Goal: Task Accomplishment & Management: Manage account settings

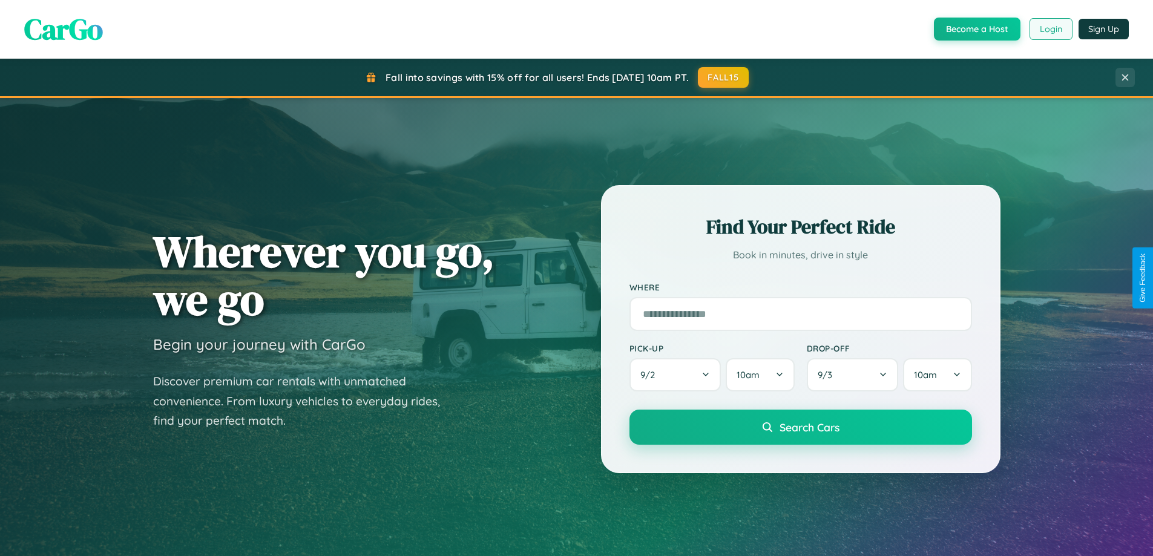
click at [1050, 29] on button "Login" at bounding box center [1051, 29] width 43 height 22
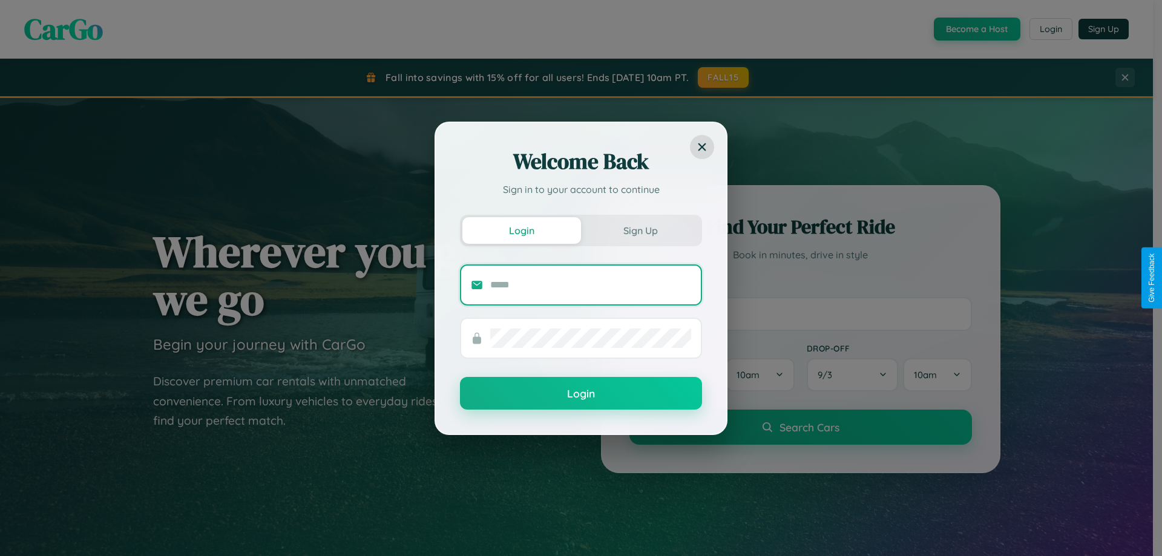
click at [591, 285] on input "text" at bounding box center [590, 284] width 201 height 19
type input "**********"
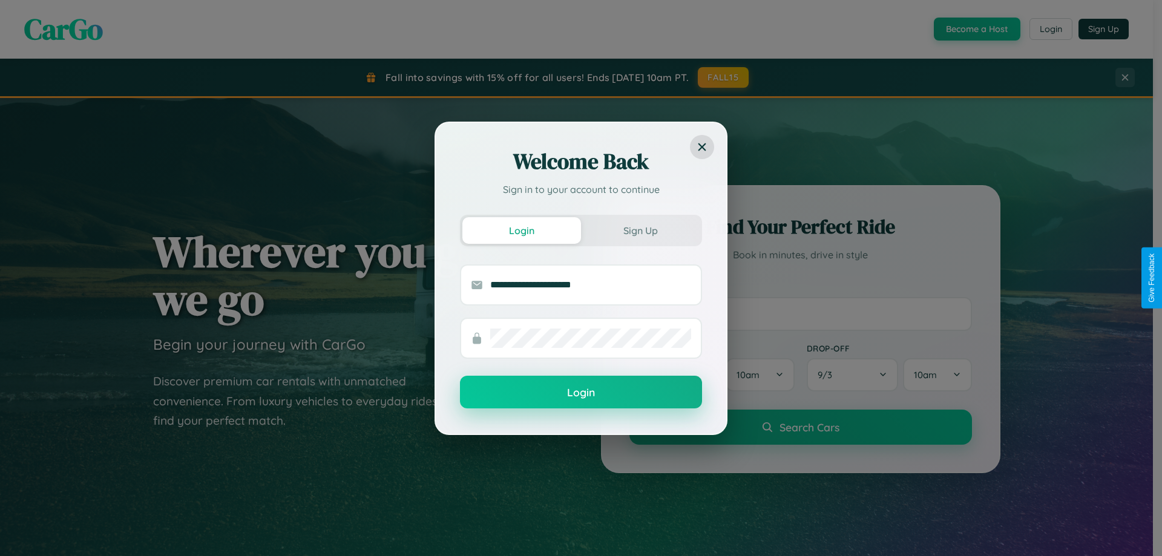
click at [581, 393] on button "Login" at bounding box center [581, 392] width 242 height 33
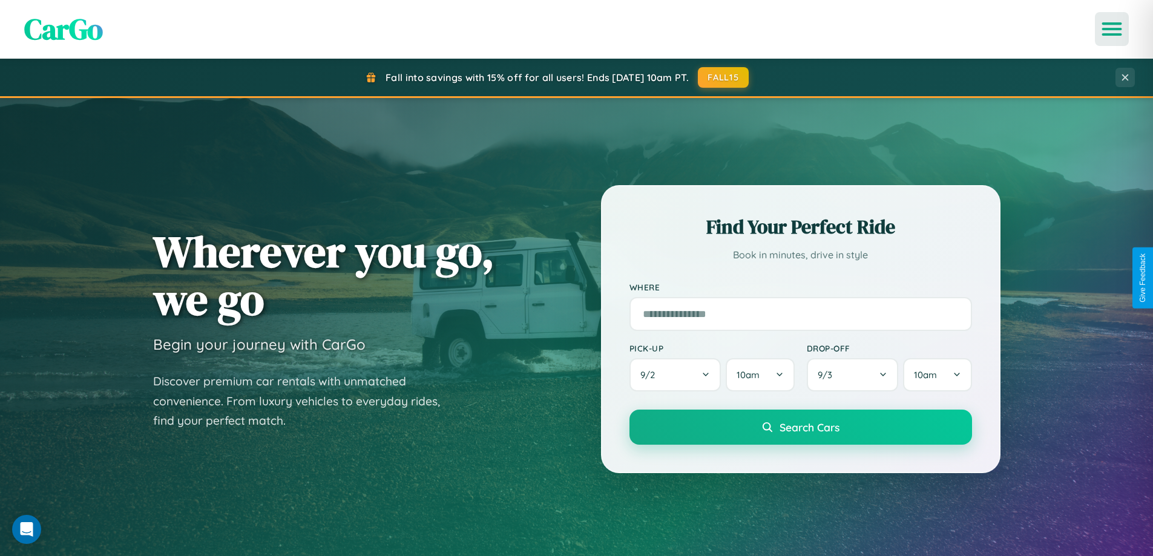
click at [1112, 29] on icon "Open menu" at bounding box center [1113, 29] width 18 height 11
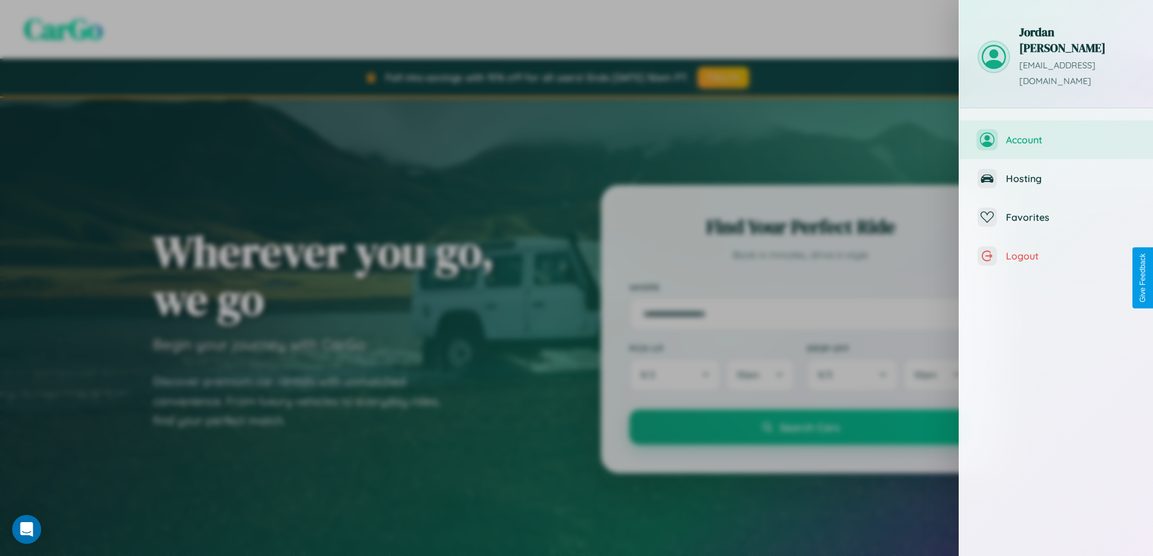
click at [1056, 134] on span "Account" at bounding box center [1070, 140] width 129 height 12
